Goal: Transaction & Acquisition: Purchase product/service

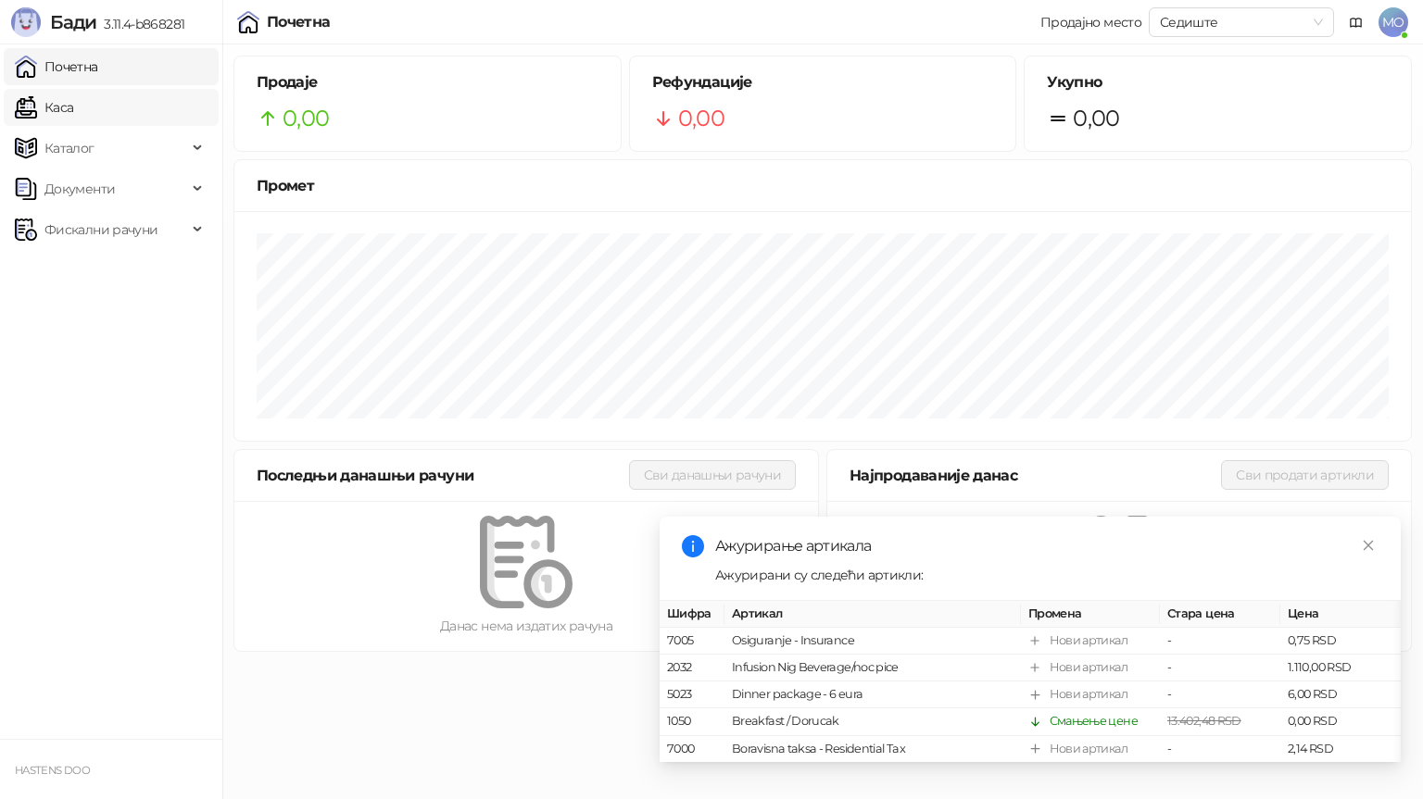
click at [69, 108] on link "Каса" at bounding box center [44, 107] width 58 height 37
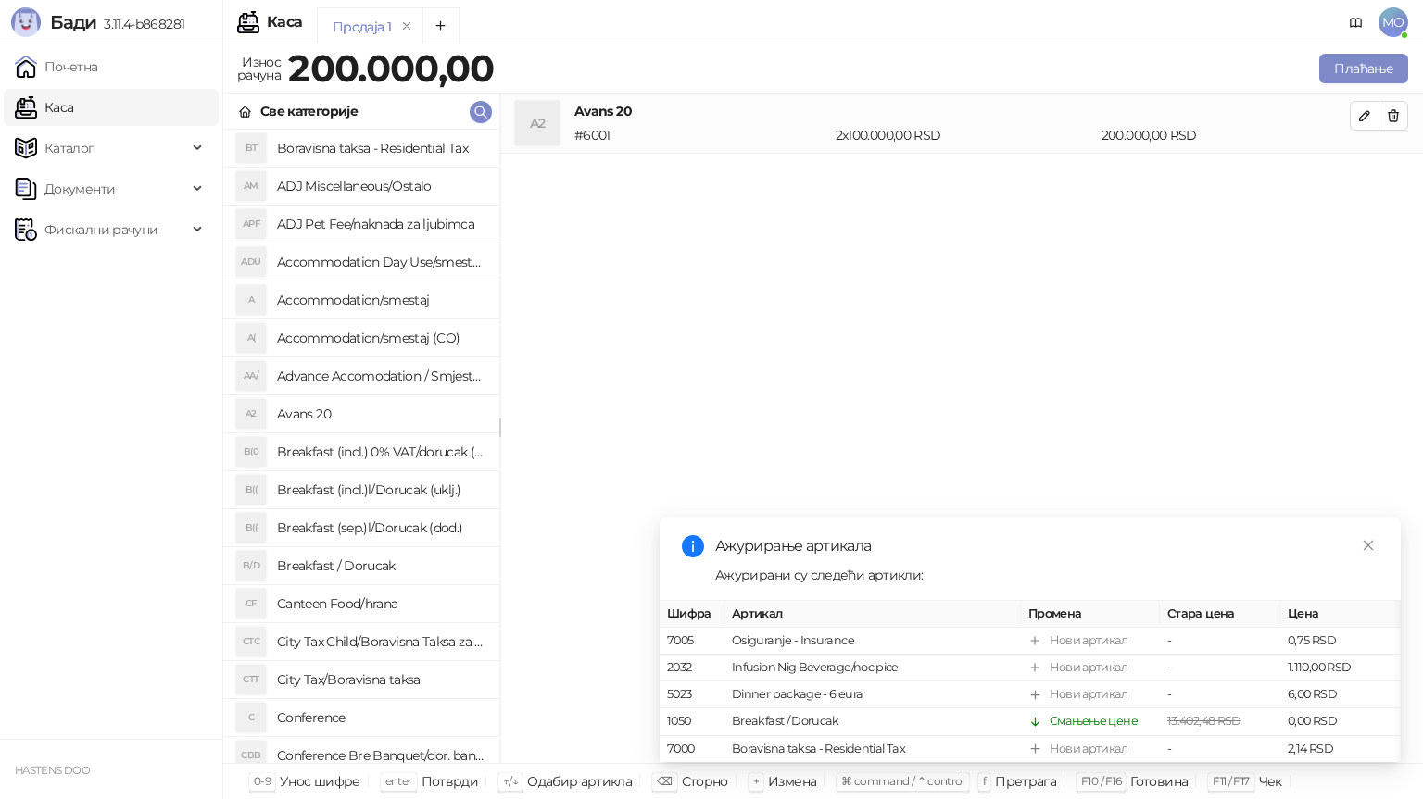
click at [322, 335] on h4 "Accommodation/smestaj (CO)" at bounding box center [381, 338] width 208 height 30
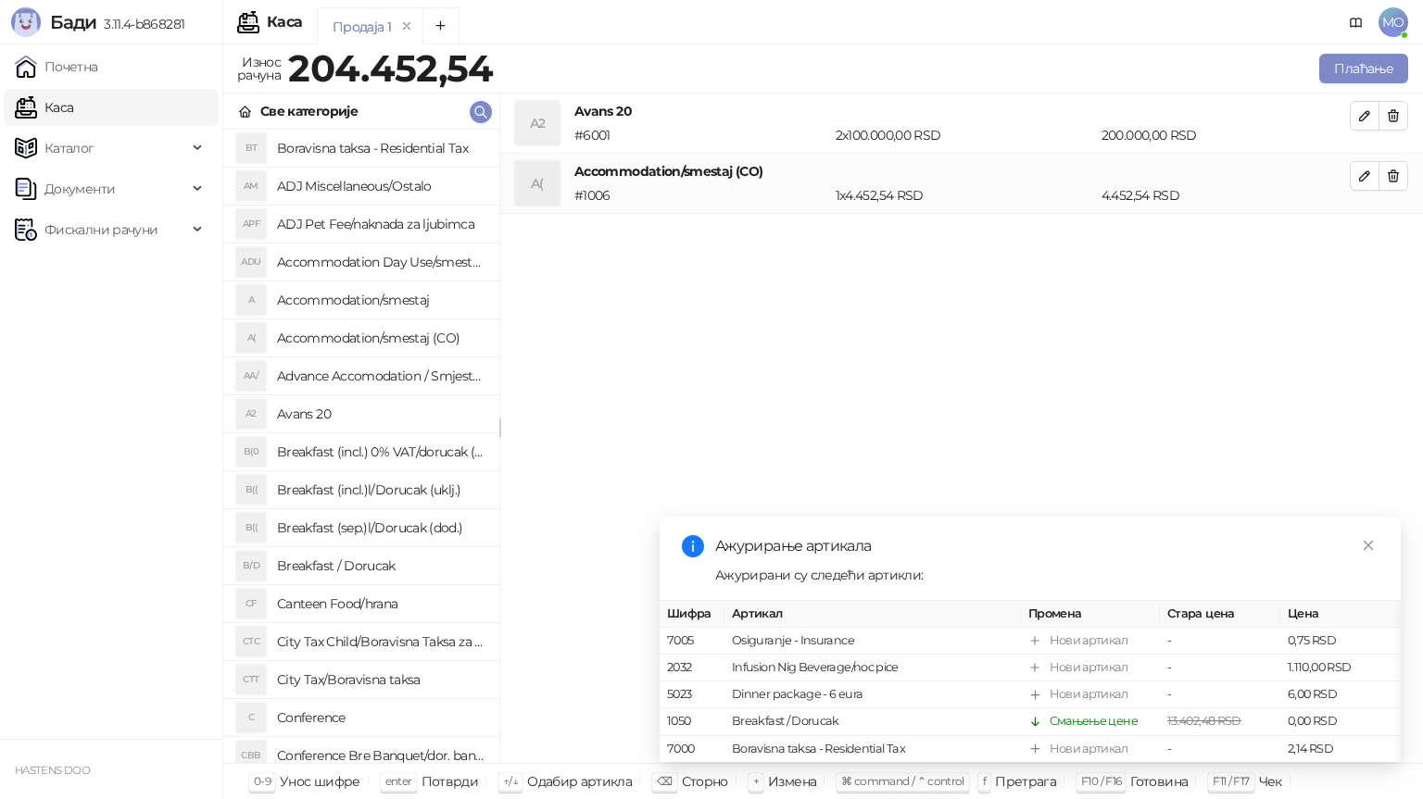
click at [322, 335] on h4 "Accommodation/smestaj (CO)" at bounding box center [381, 338] width 208 height 30
click at [1388, 173] on icon "button" at bounding box center [1393, 176] width 15 height 15
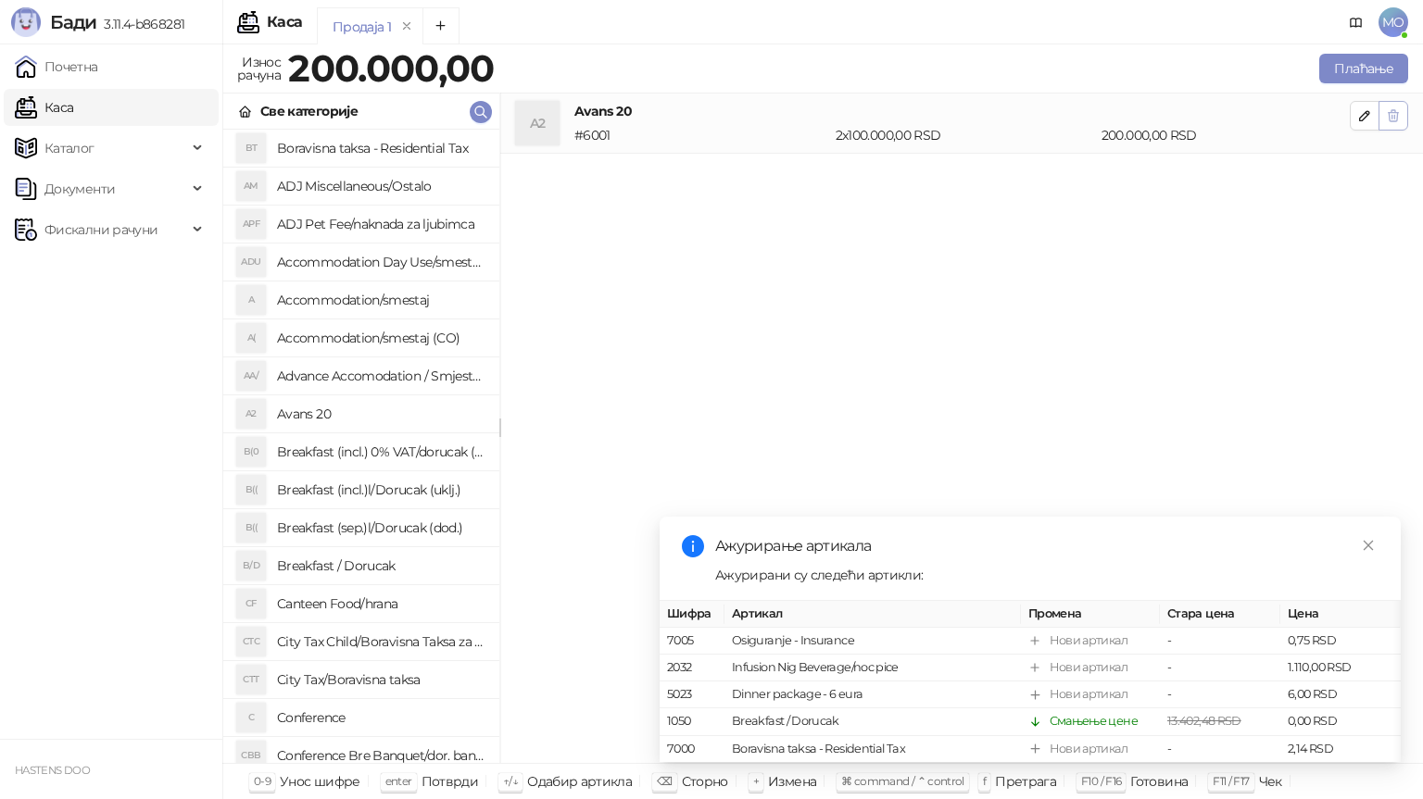
click at [1387, 128] on button "button" at bounding box center [1393, 116] width 30 height 30
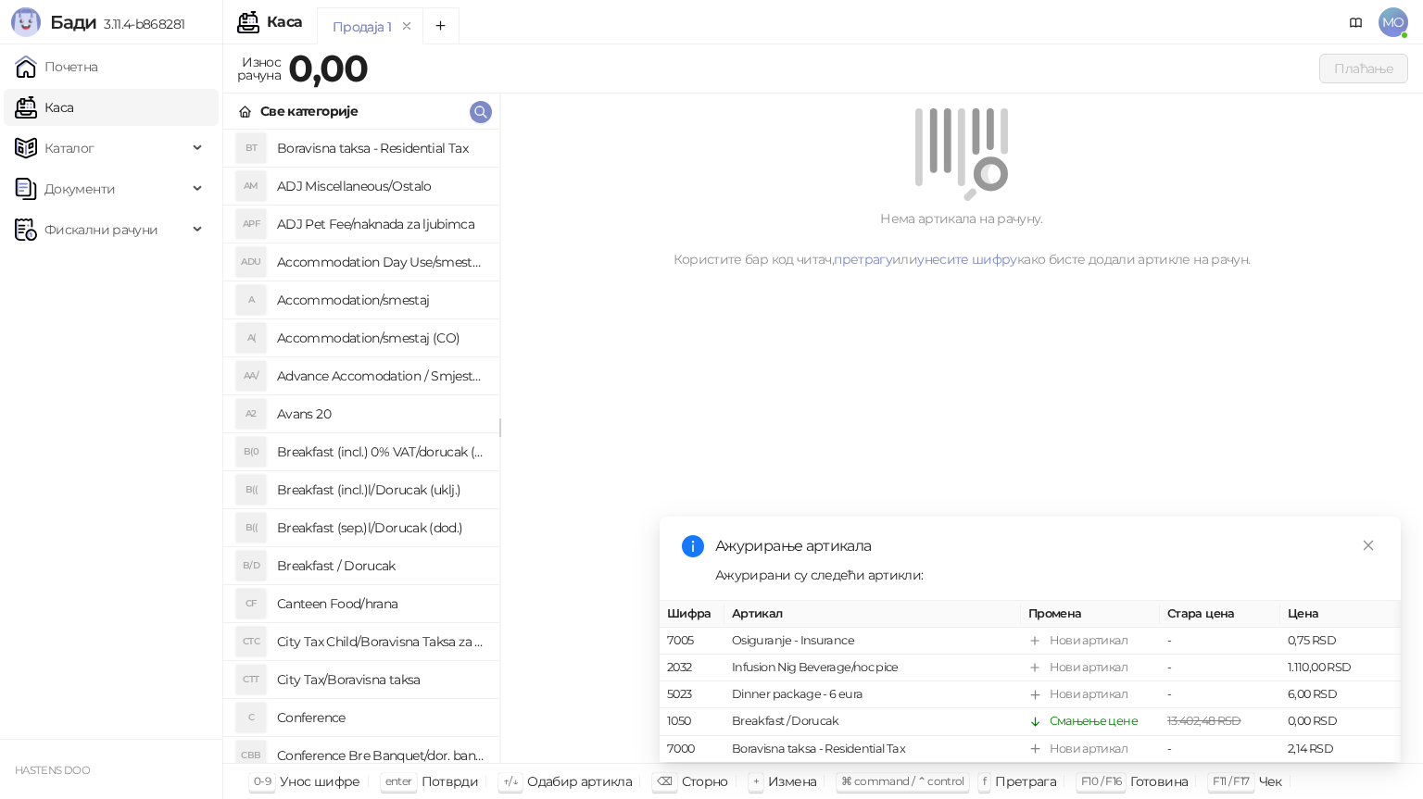
click at [366, 295] on h4 "Accommodation/smestaj" at bounding box center [381, 300] width 208 height 30
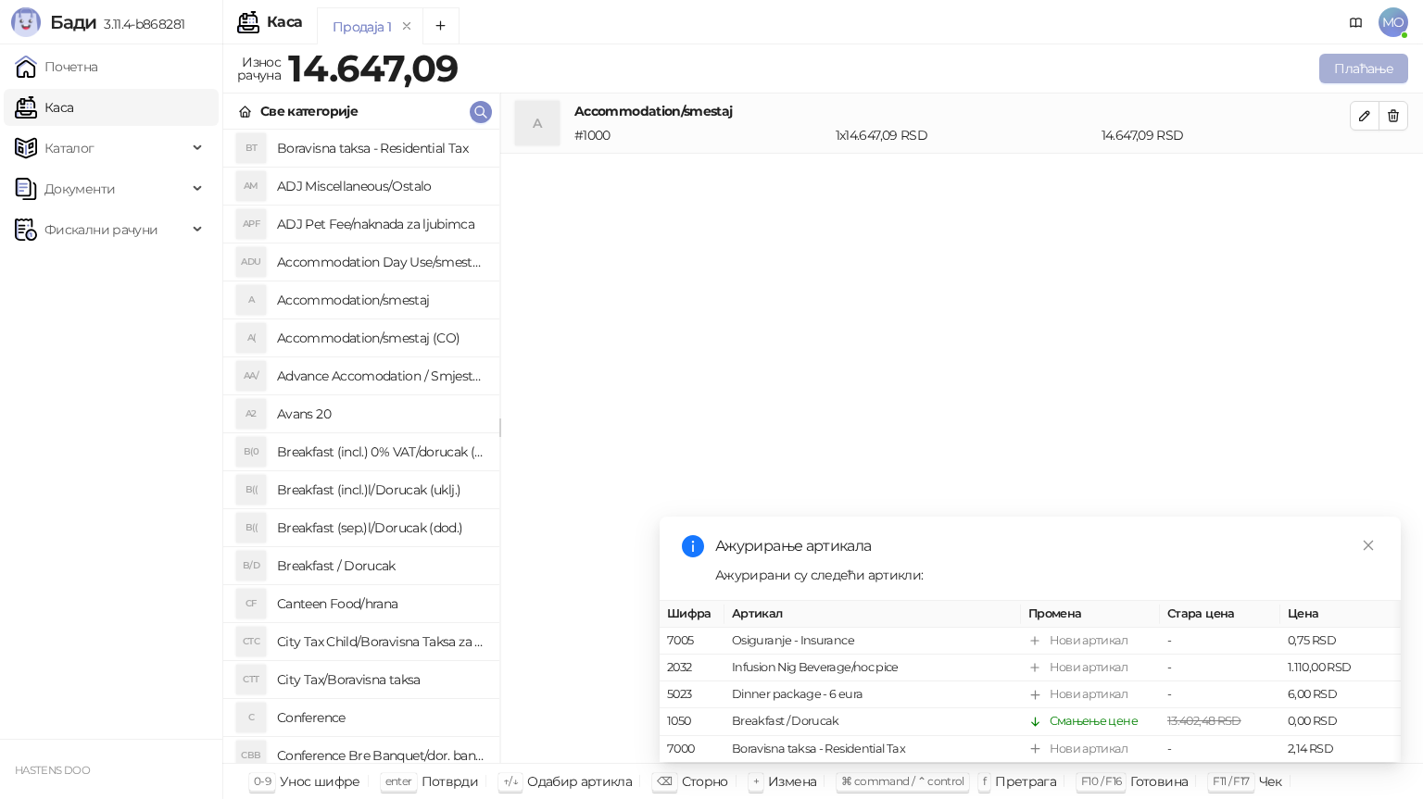
click at [1364, 76] on button "Плаћање" at bounding box center [1363, 69] width 89 height 30
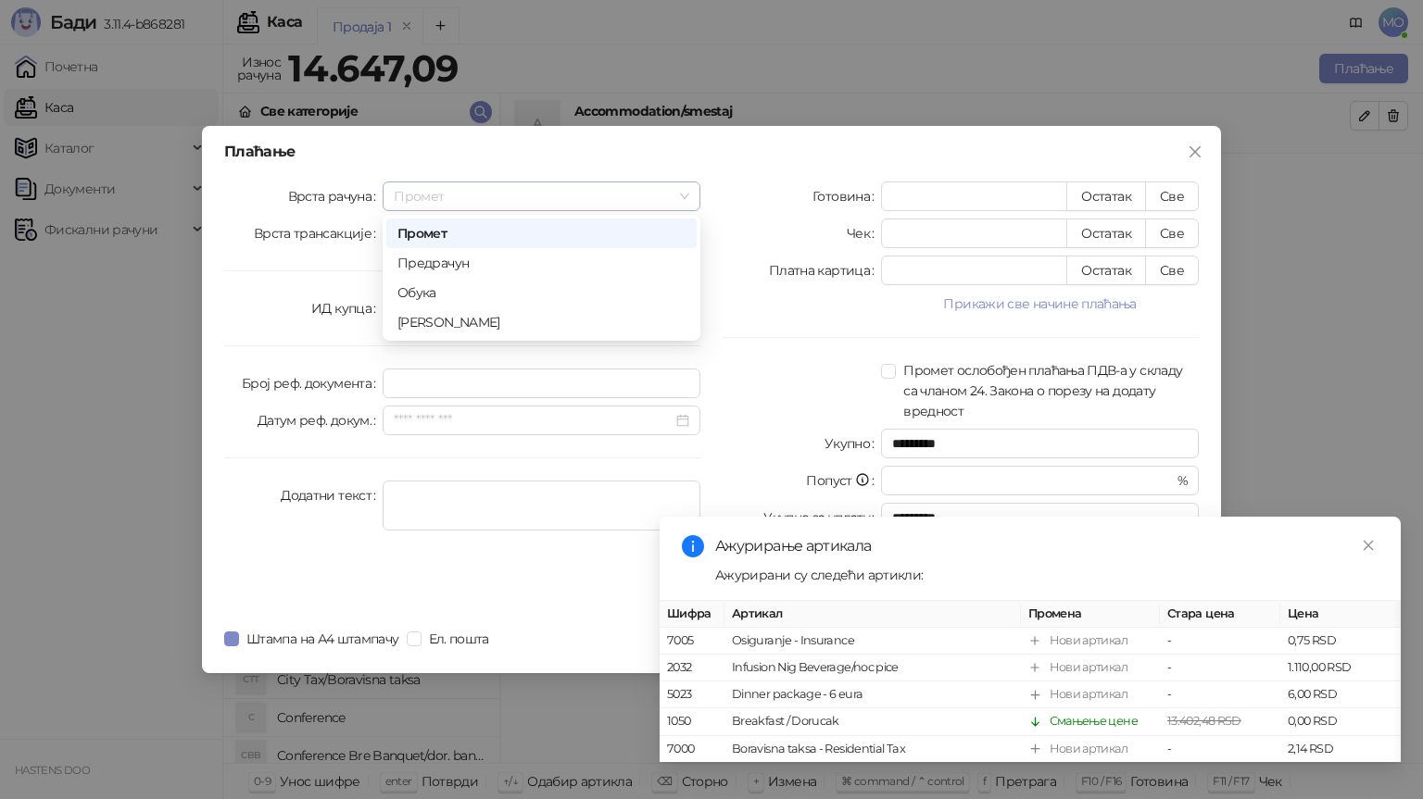
click at [594, 182] on div "Промет" at bounding box center [542, 197] width 318 height 30
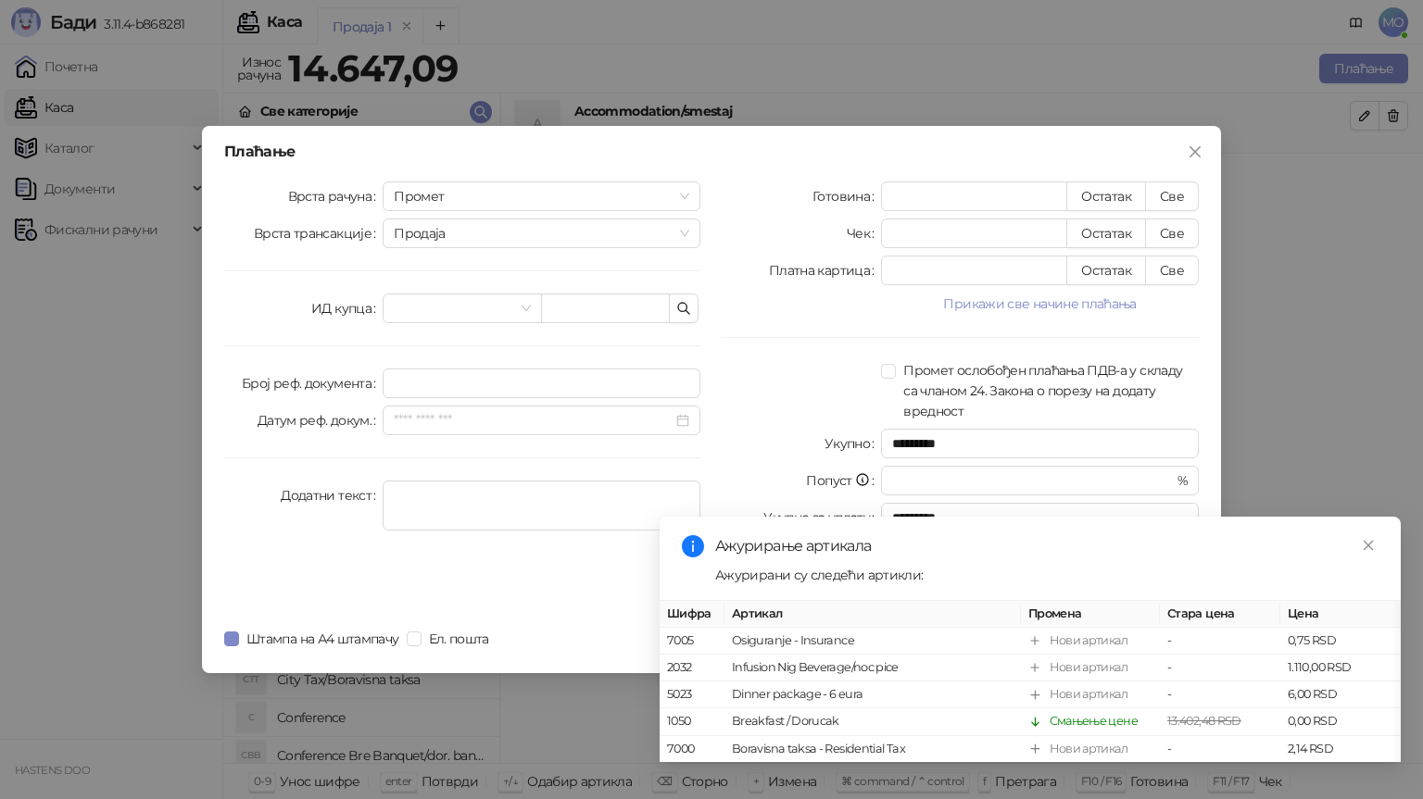
click at [778, 364] on div at bounding box center [802, 390] width 158 height 61
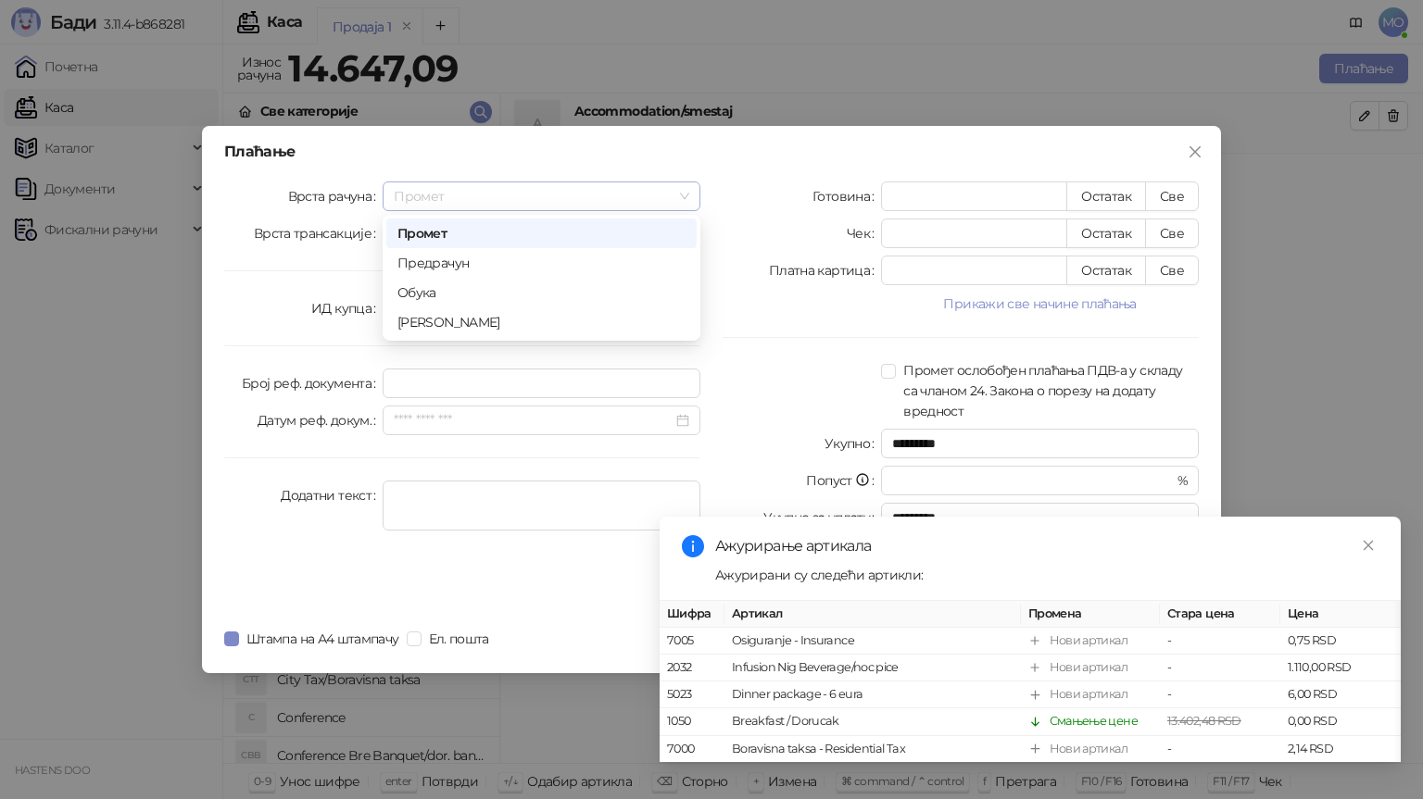
click at [565, 194] on span "Промет" at bounding box center [542, 196] width 296 height 28
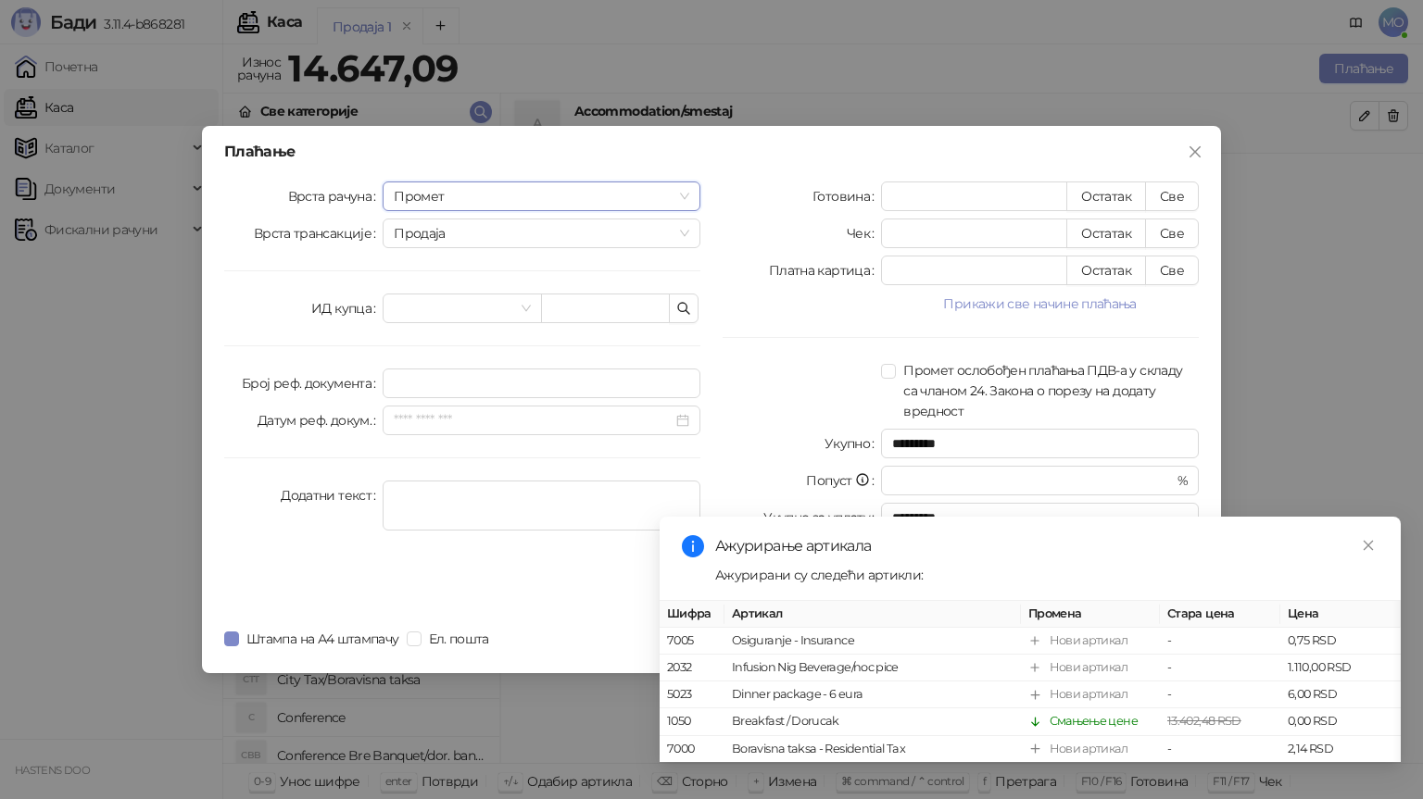
click at [452, 346] on div "Врста рачуна Промет Промет Врста трансакције Продаја ИД купца Број реф. докумен…" at bounding box center [462, 398] width 498 height 433
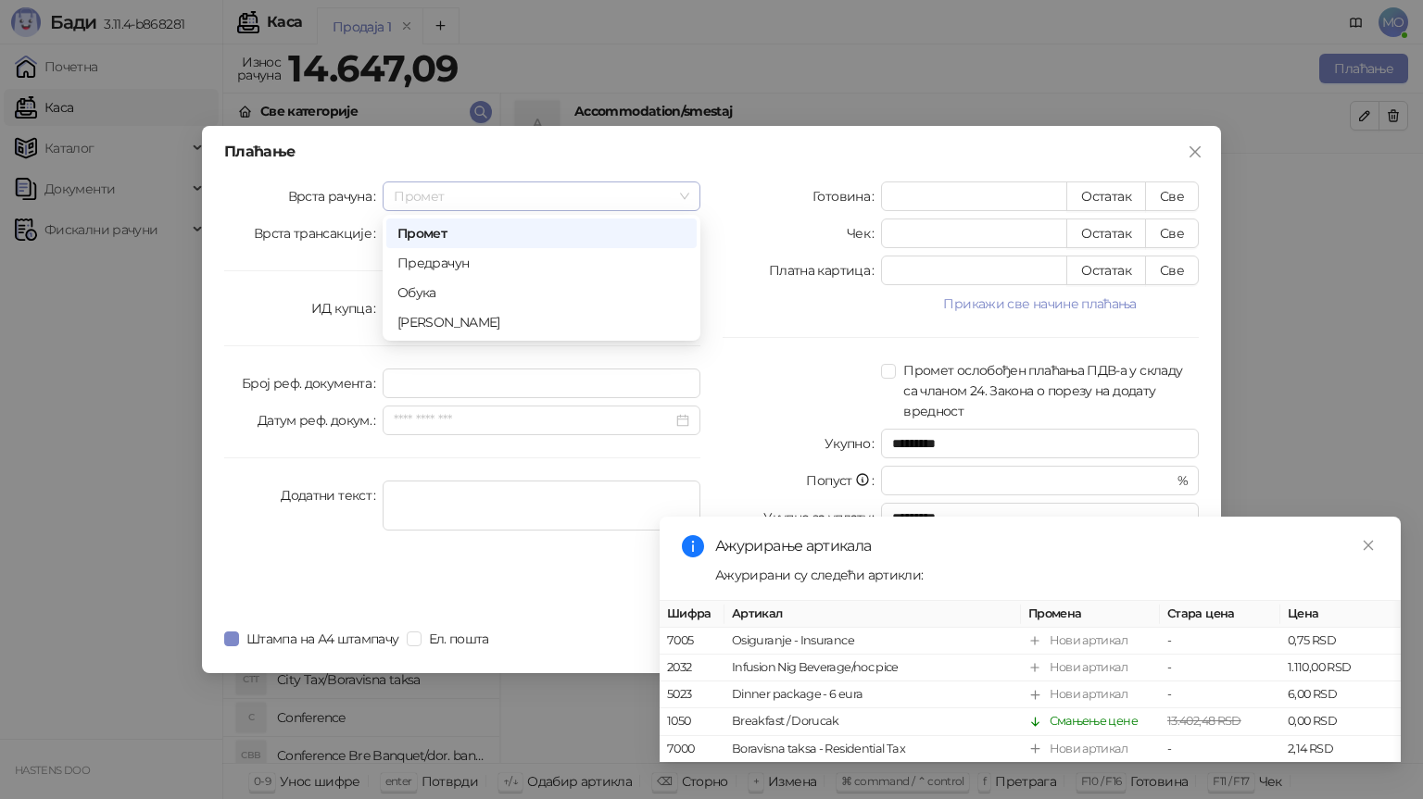
click at [522, 198] on span "Промет" at bounding box center [542, 196] width 296 height 28
click at [437, 325] on div "[PERSON_NAME]" at bounding box center [541, 322] width 288 height 20
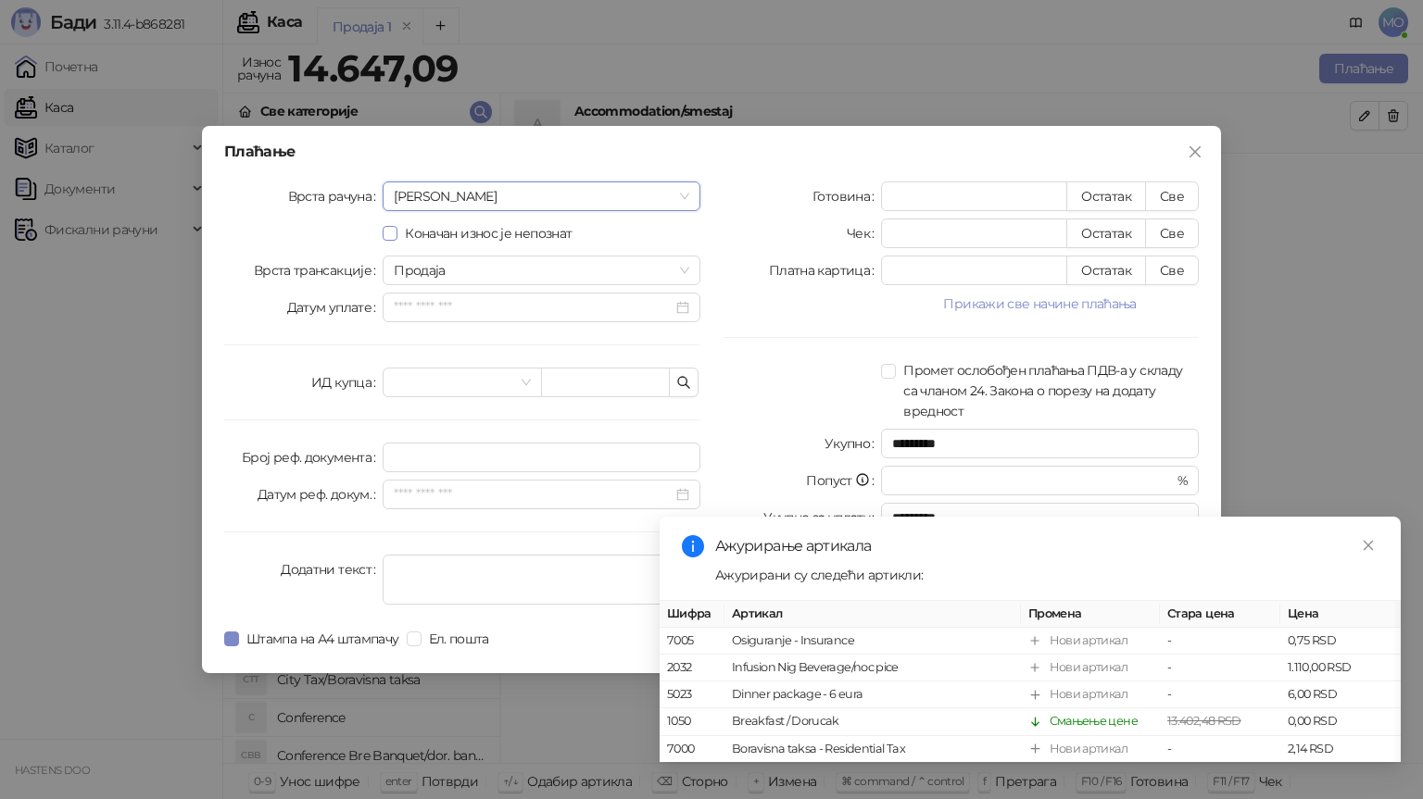
click at [503, 243] on span "Коначан износ је непознат" at bounding box center [488, 233] width 182 height 20
click at [1367, 539] on icon "close" at bounding box center [1368, 545] width 13 height 13
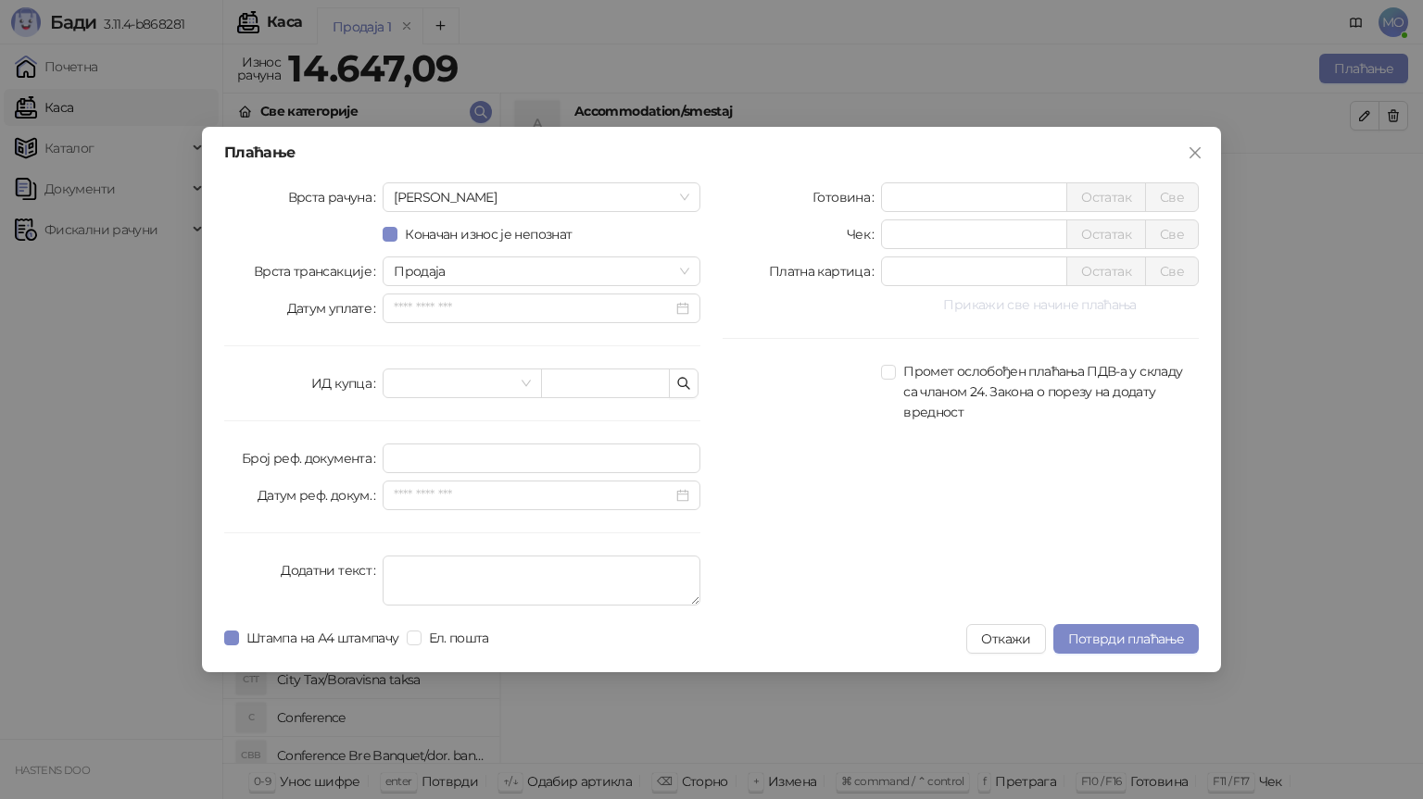
click at [1067, 315] on button "Прикажи све начине плаћања" at bounding box center [1040, 305] width 318 height 22
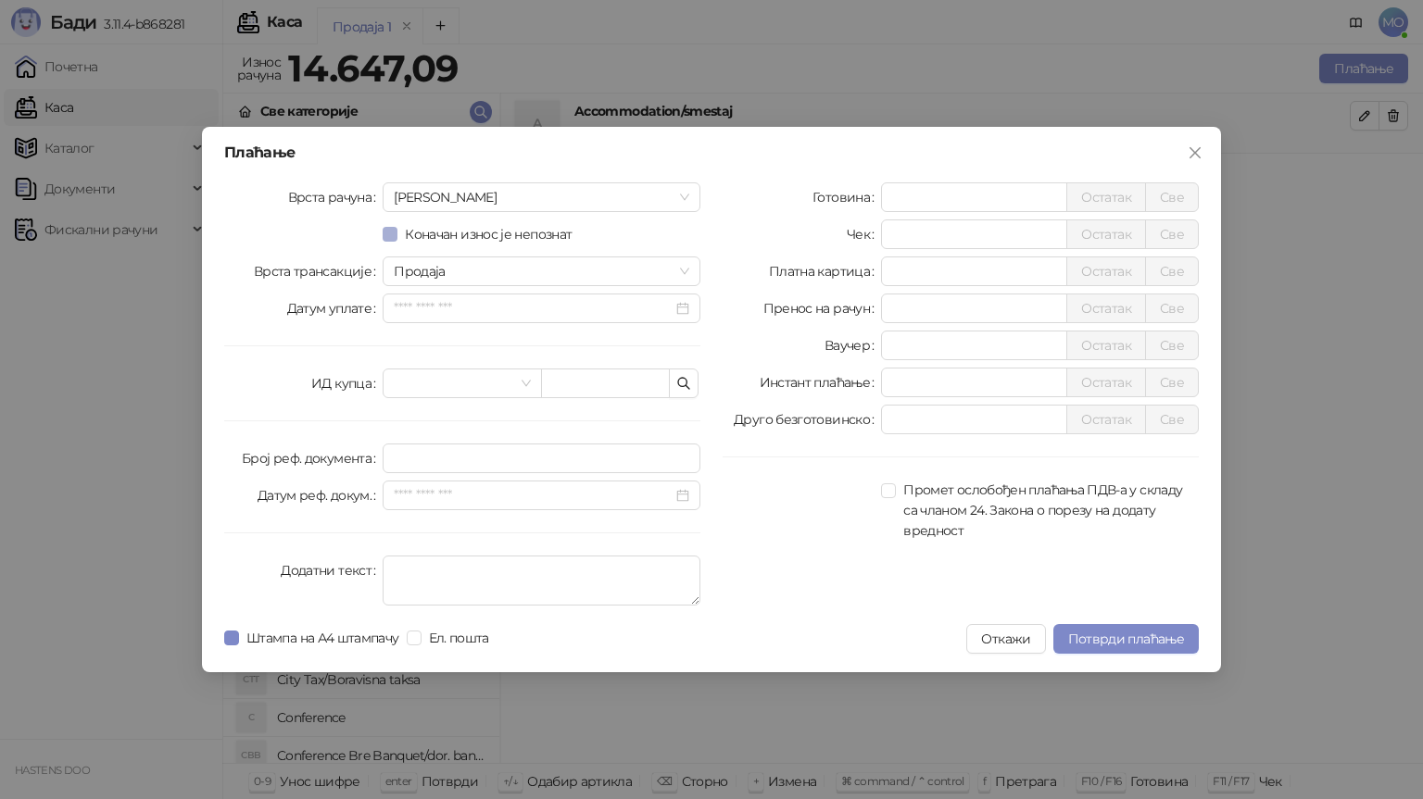
click at [445, 239] on span "Коначан износ је непознат" at bounding box center [488, 234] width 182 height 20
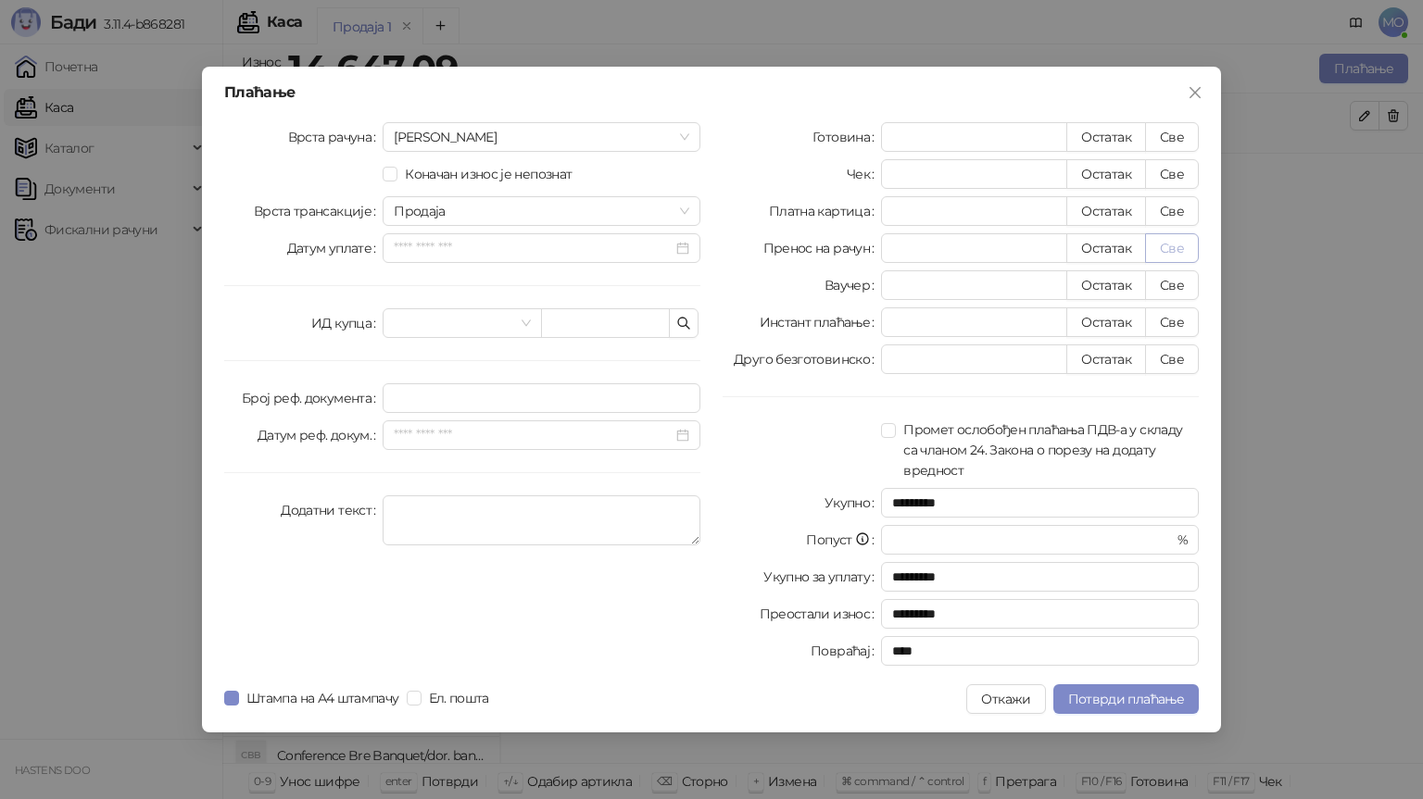
click at [1170, 254] on button "Све" at bounding box center [1172, 248] width 54 height 30
type input "********"
type input "****"
click at [437, 170] on span "Коначан износ је непознат" at bounding box center [488, 174] width 182 height 20
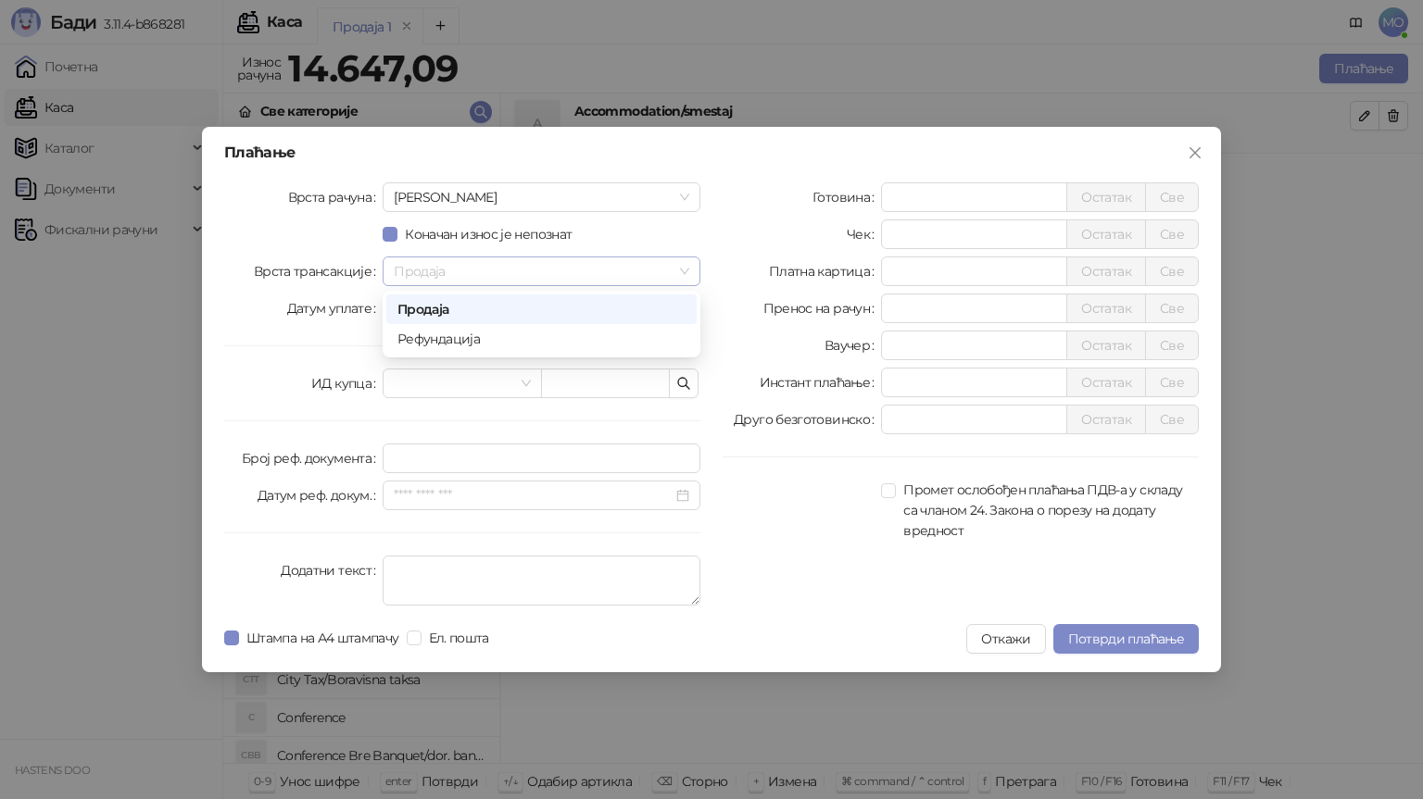
click at [436, 269] on span "Продаја" at bounding box center [542, 272] width 296 height 28
click at [456, 300] on div "Продаја" at bounding box center [541, 309] width 288 height 20
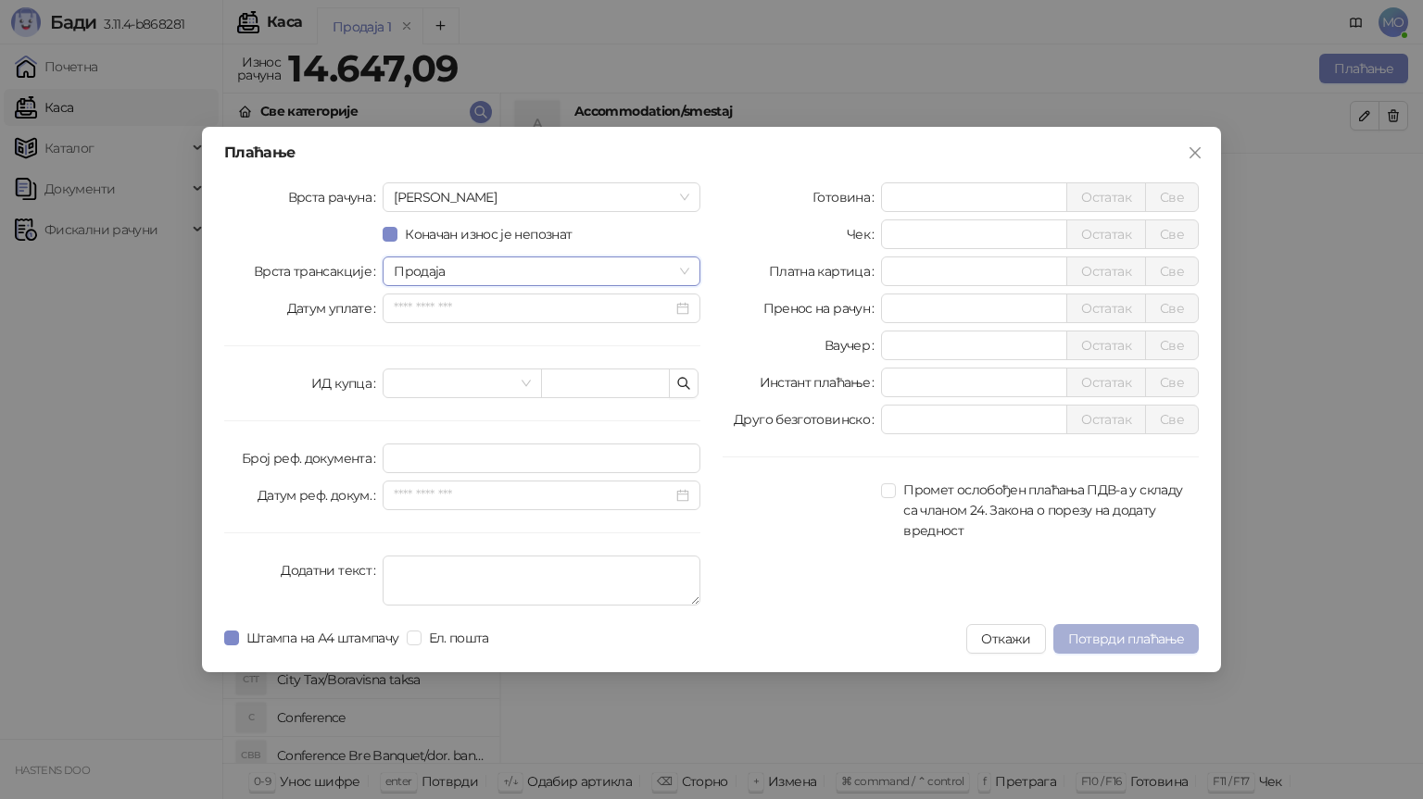
click at [1113, 636] on span "Потврди плаћање" at bounding box center [1126, 639] width 116 height 17
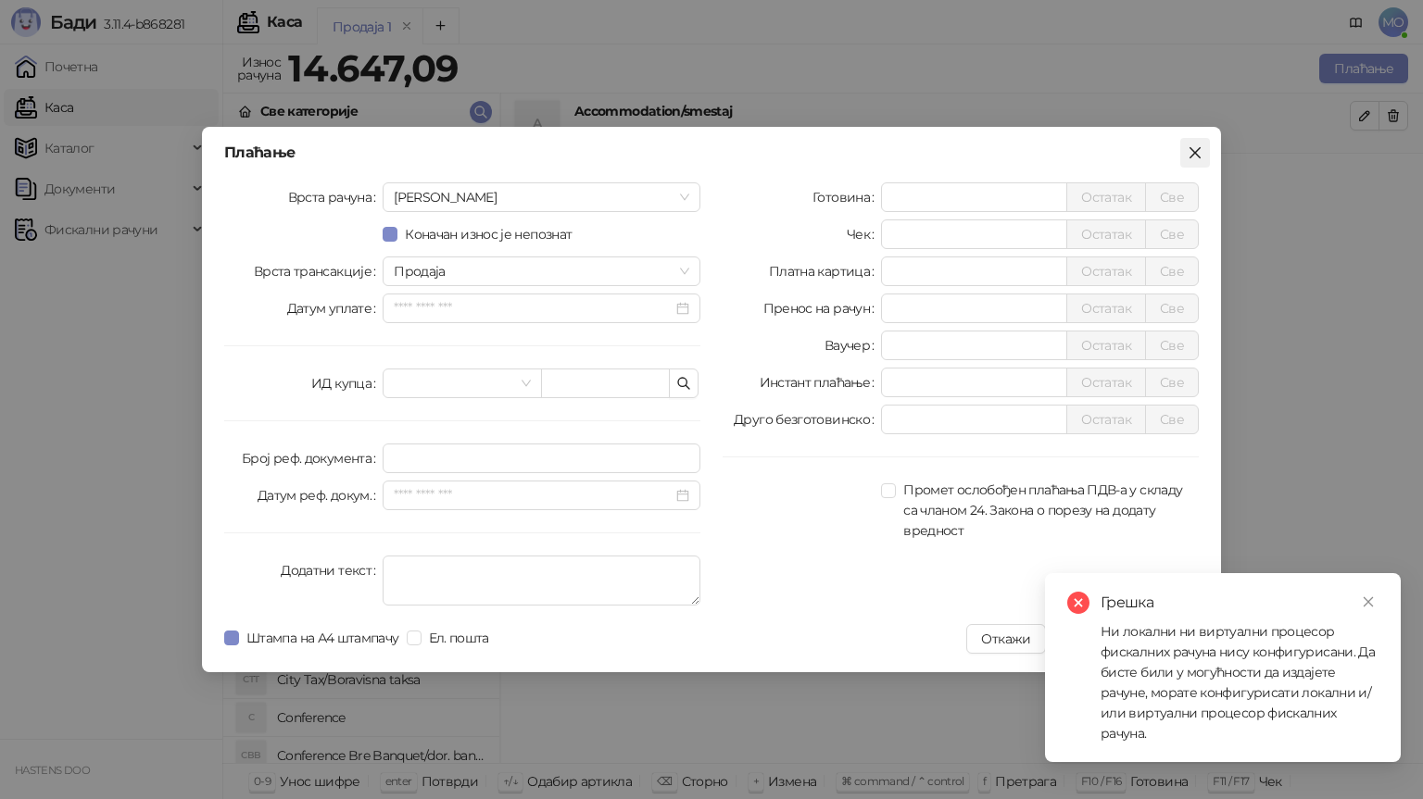
click at [1201, 159] on icon "close" at bounding box center [1195, 152] width 15 height 15
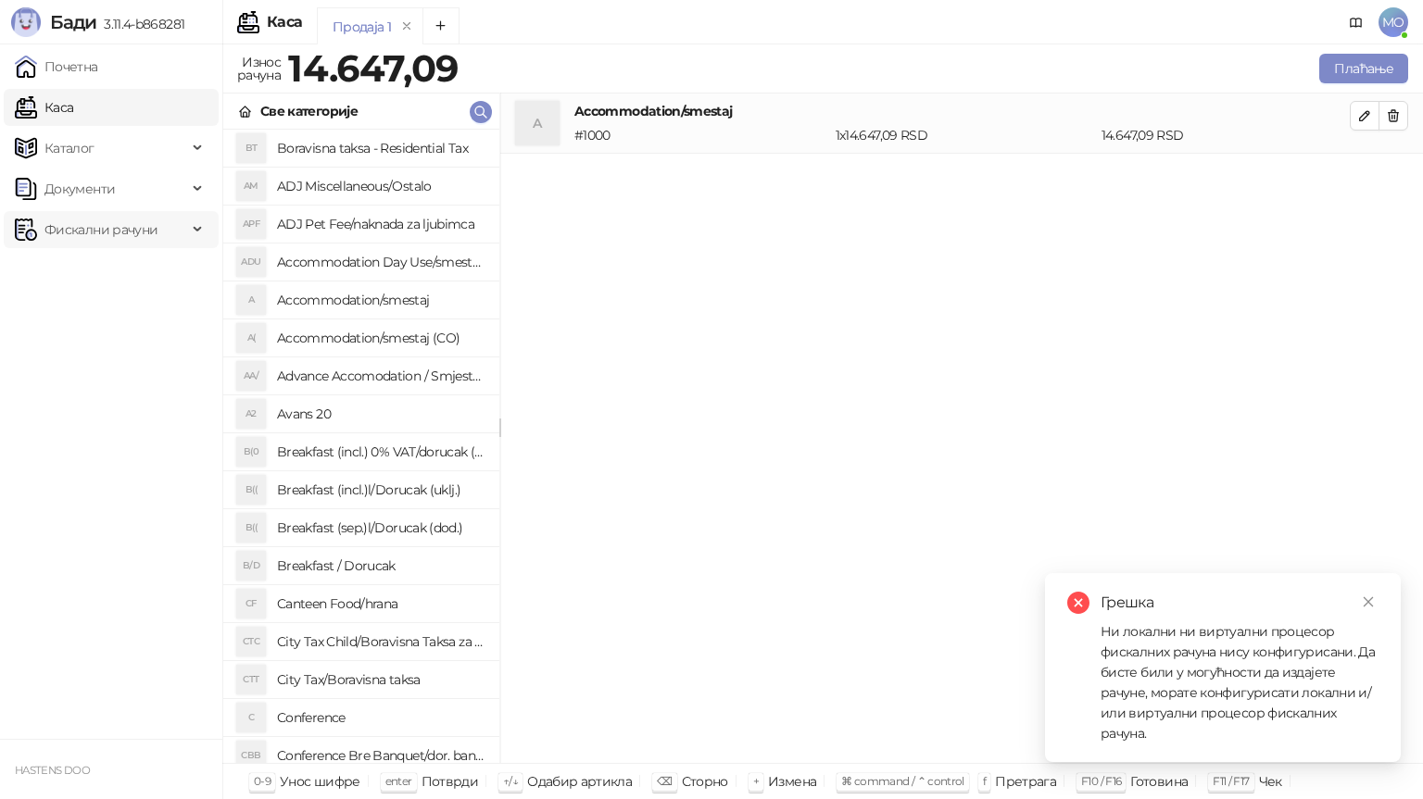
click at [111, 220] on span "Фискални рачуни" at bounding box center [100, 229] width 113 height 37
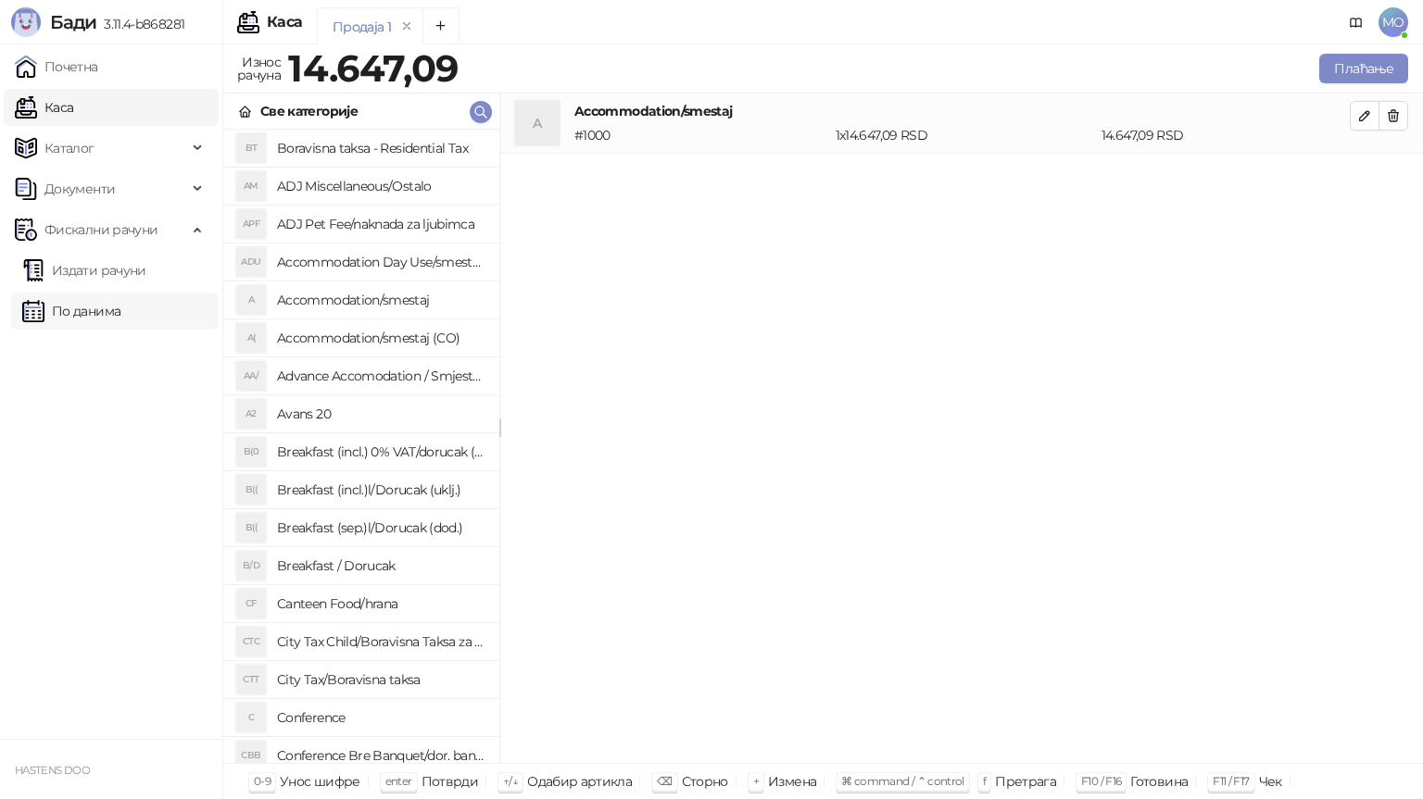
click at [97, 309] on link "По данима" at bounding box center [71, 311] width 98 height 37
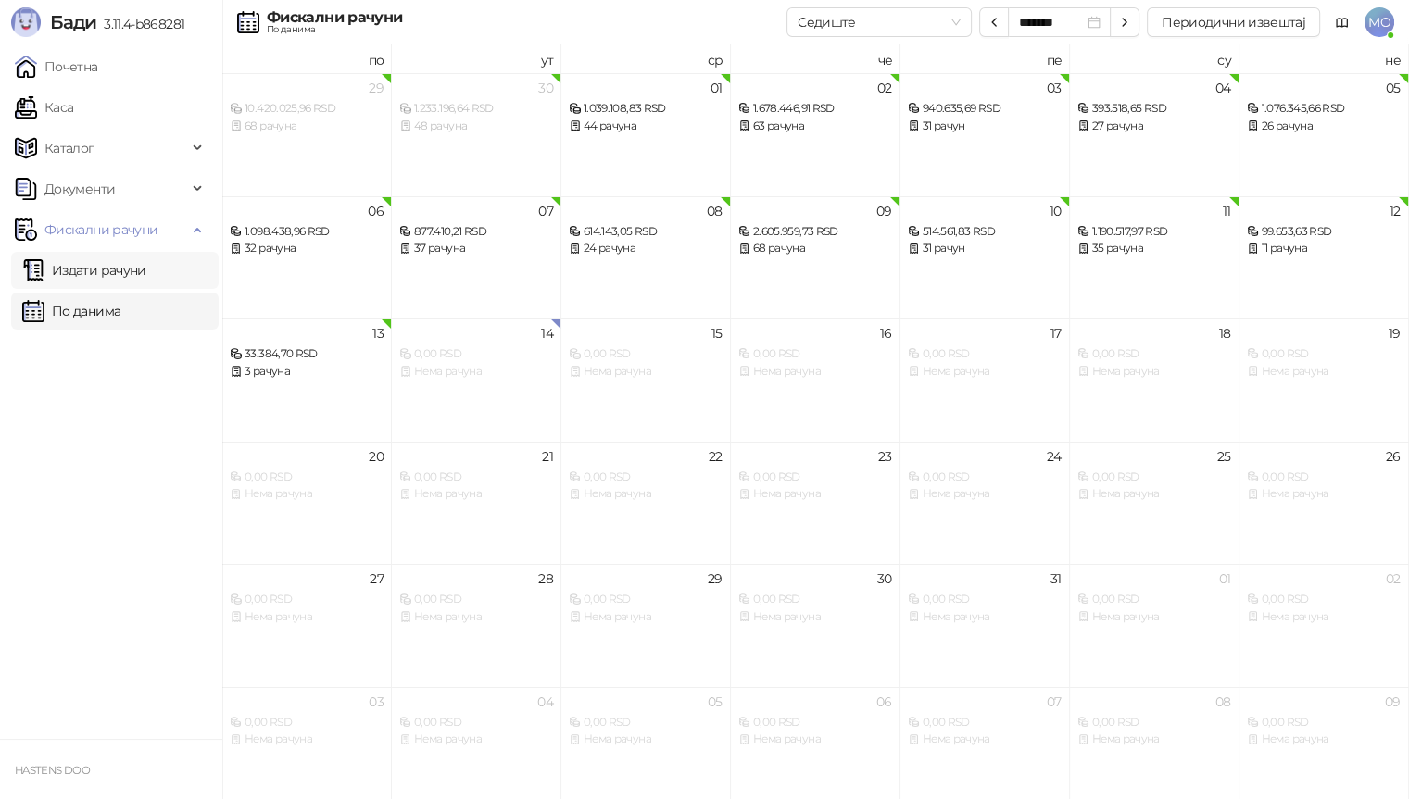
click at [122, 261] on link "Издати рачуни" at bounding box center [84, 270] width 124 height 37
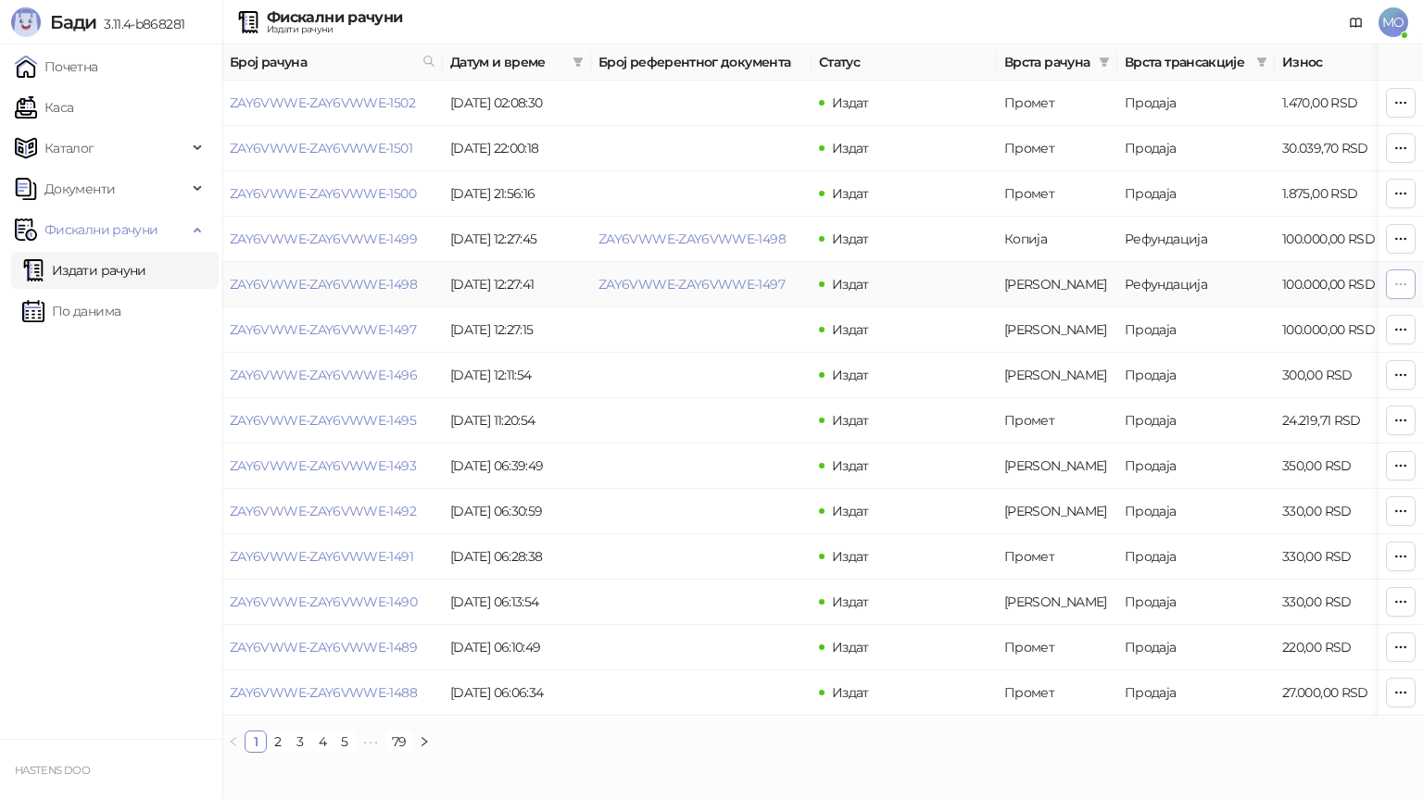
click at [1402, 290] on icon "button" at bounding box center [1400, 284] width 15 height 15
click at [552, 478] on td "[DATE] 06:39:49" at bounding box center [517, 466] width 148 height 45
click at [1408, 463] on button "button" at bounding box center [1401, 466] width 30 height 30
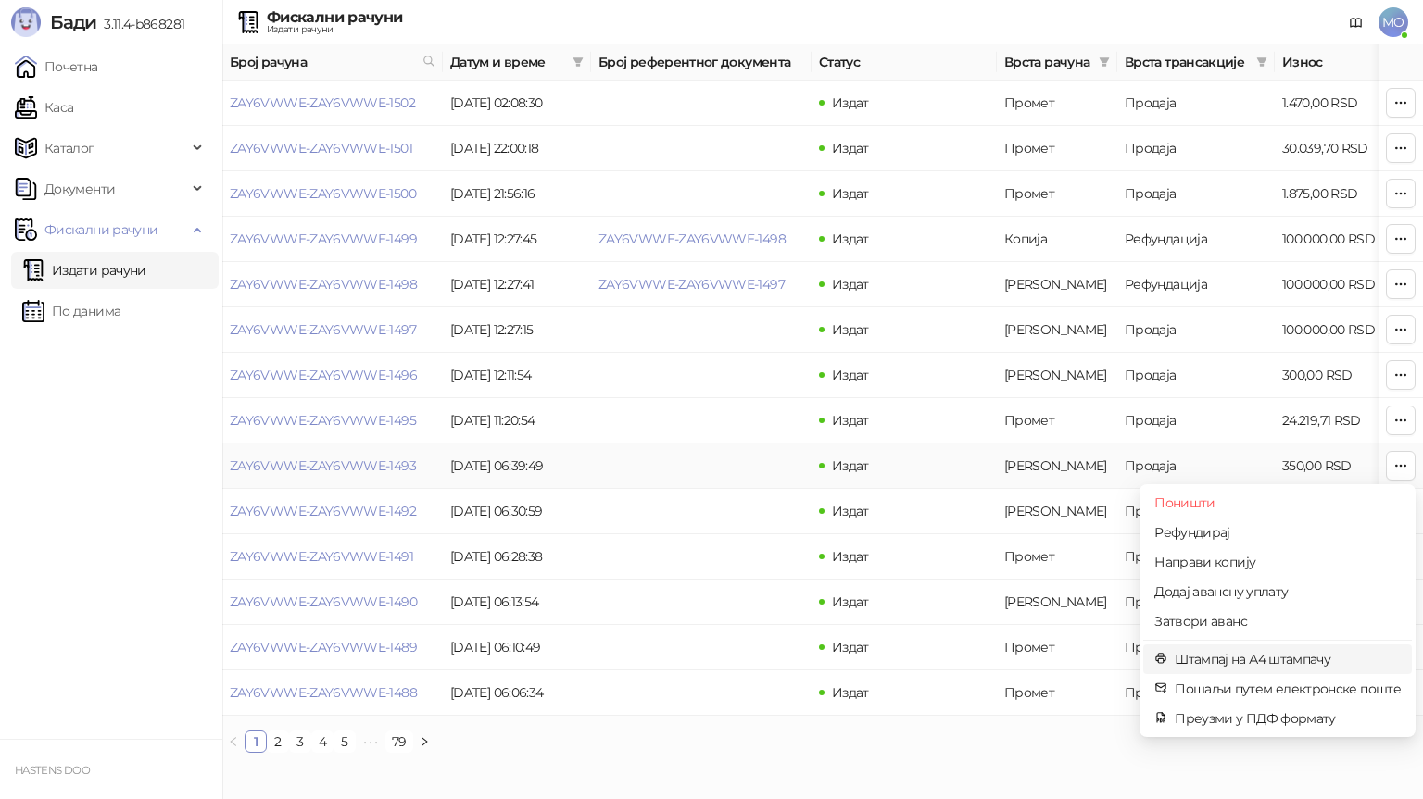
click at [1256, 660] on span "Штампај на А4 штампачу" at bounding box center [1288, 659] width 226 height 20
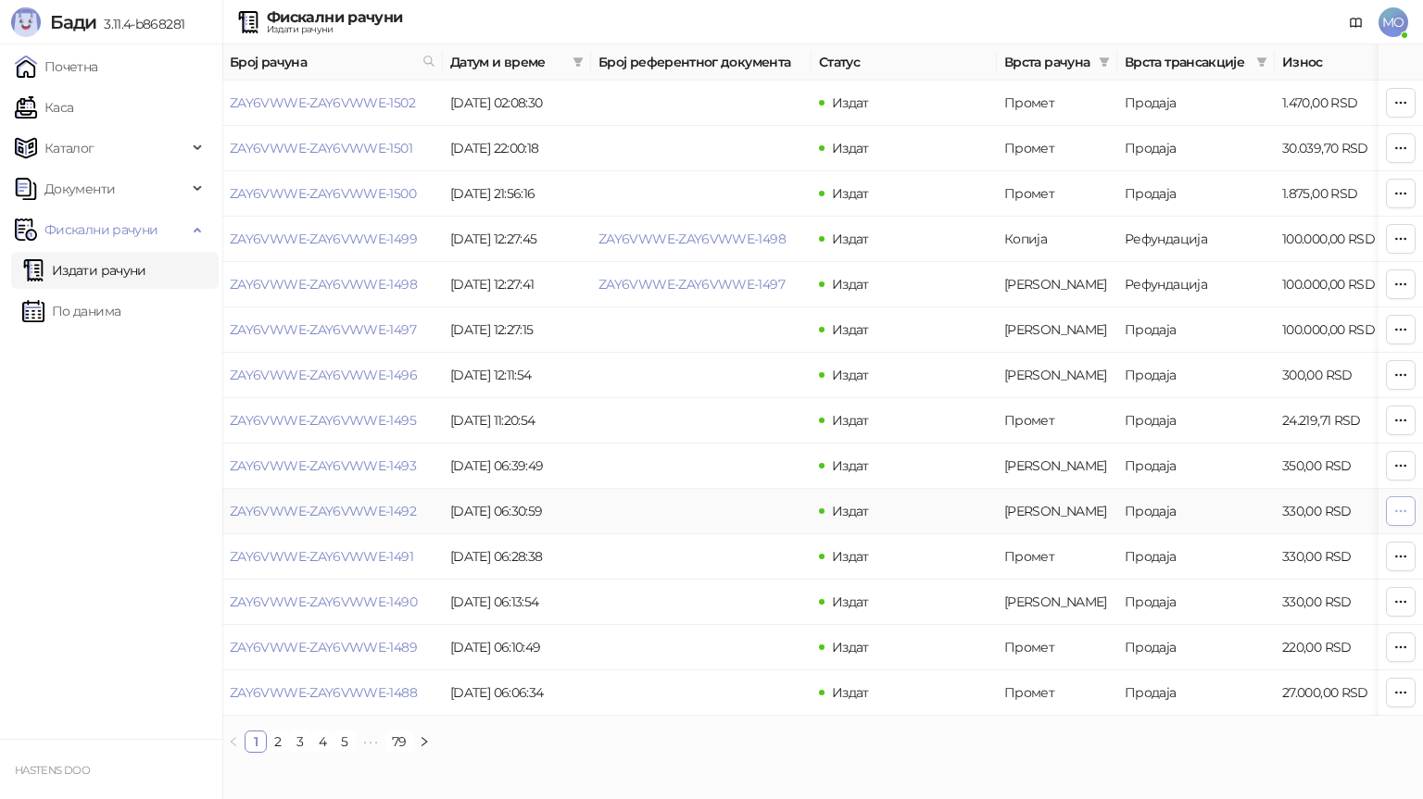
click at [1395, 502] on span "button" at bounding box center [1400, 511] width 15 height 18
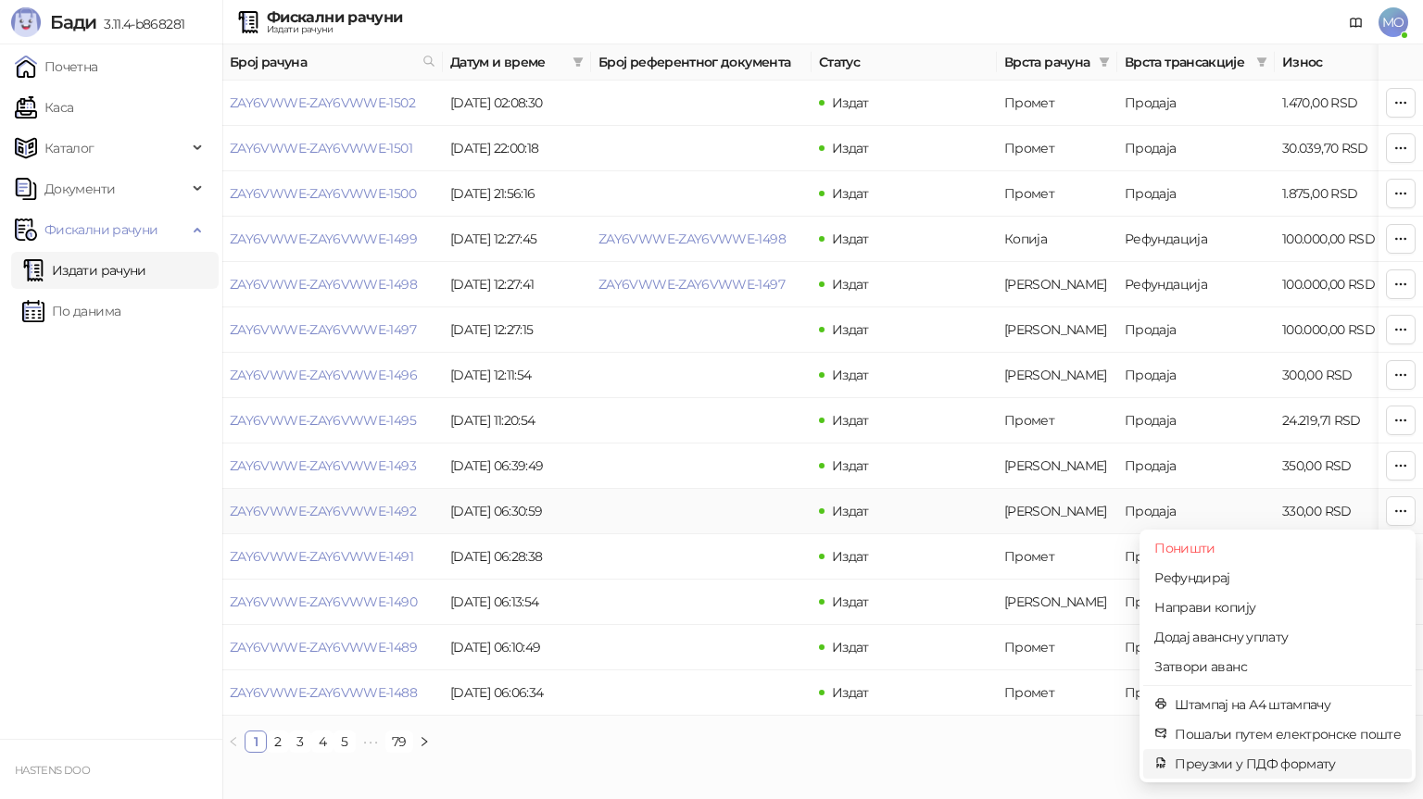
click at [1242, 776] on li "Преузми у ПДФ формату" at bounding box center [1277, 764] width 269 height 30
